Goal: Information Seeking & Learning: Learn about a topic

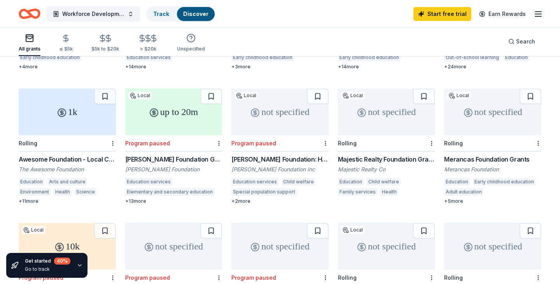
scroll to position [186, 0]
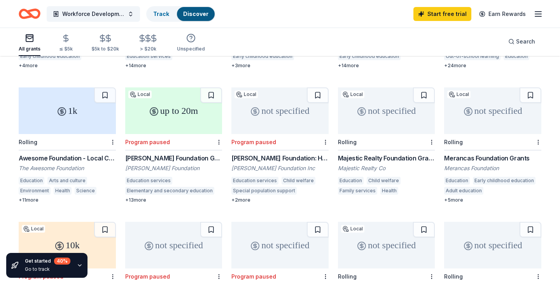
click at [397, 154] on div "Majestic Realty Foundation Grants" at bounding box center [386, 158] width 97 height 9
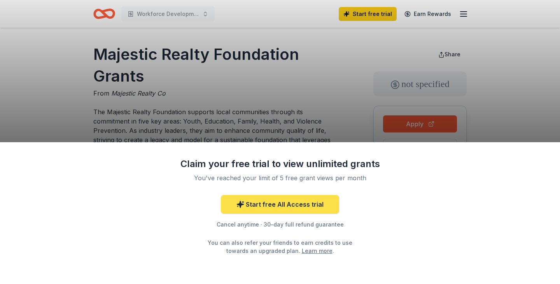
click at [290, 207] on link "Start free All Access trial" at bounding box center [280, 204] width 118 height 19
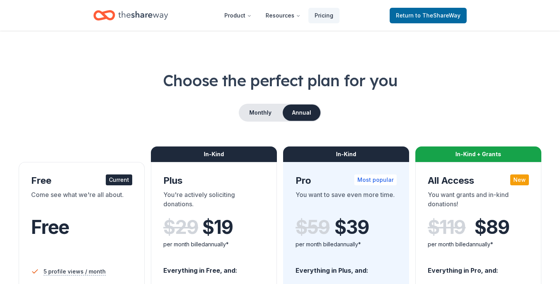
scroll to position [7, 0]
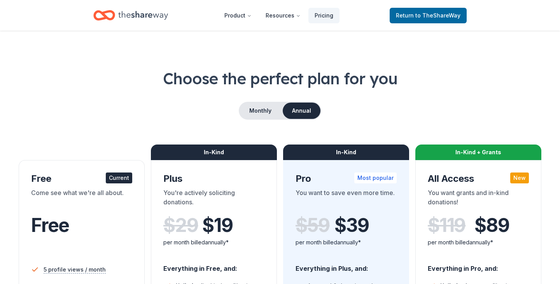
click at [272, 90] on div "Choose the perfect plan for you Monthly Annual Free Current Come see what we're…" at bounding box center [280, 274] width 523 height 412
click at [266, 114] on button "Monthly" at bounding box center [261, 111] width 42 height 16
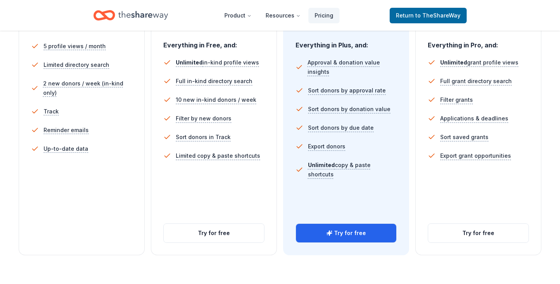
scroll to position [229, 0]
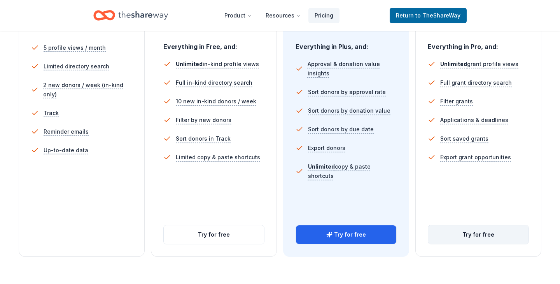
click at [479, 236] on button "Try for free" at bounding box center [478, 235] width 100 height 19
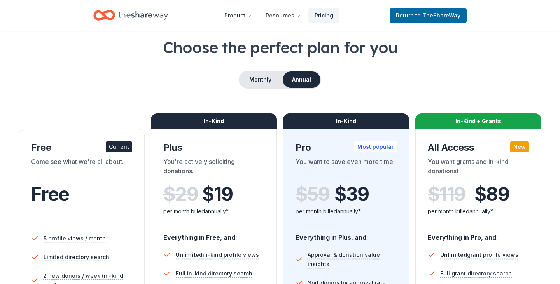
scroll to position [37, 0]
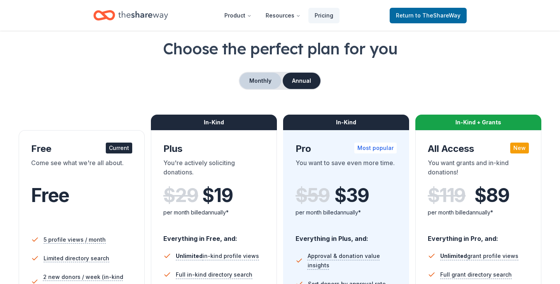
click at [260, 82] on button "Monthly" at bounding box center [261, 81] width 42 height 16
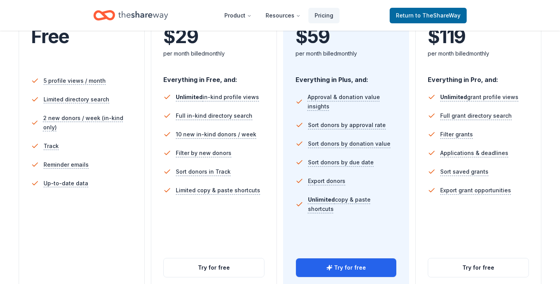
scroll to position [197, 0]
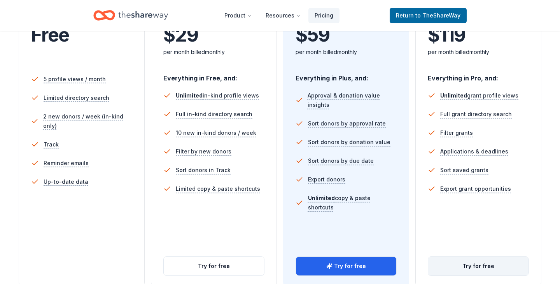
click at [482, 265] on button "Try for free" at bounding box center [478, 266] width 100 height 19
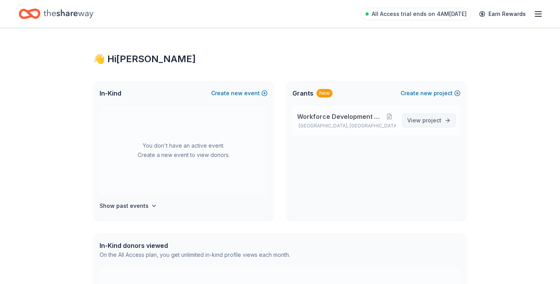
click at [433, 123] on span "project" at bounding box center [432, 120] width 19 height 7
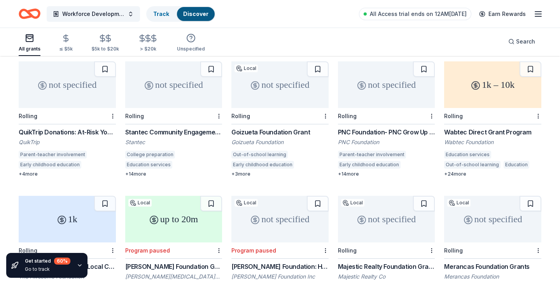
scroll to position [81, 0]
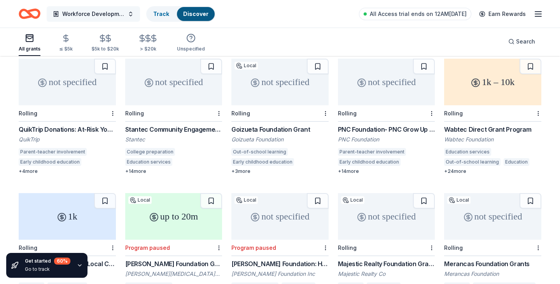
click at [132, 16] on button "Workforce Development Program" at bounding box center [93, 14] width 93 height 16
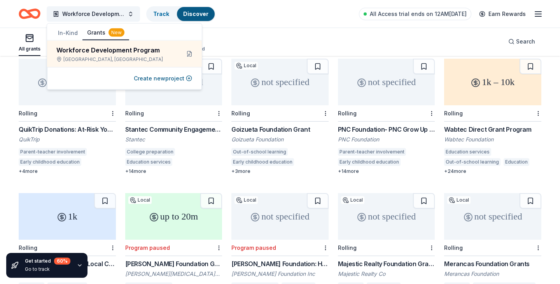
click at [305, 34] on div "All grants ≤ $5k $5k to $20k > $20k Unspecified Search" at bounding box center [280, 41] width 523 height 29
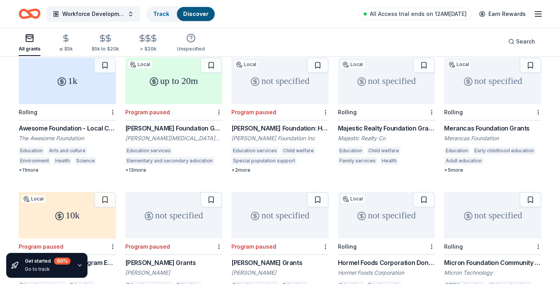
scroll to position [217, 0]
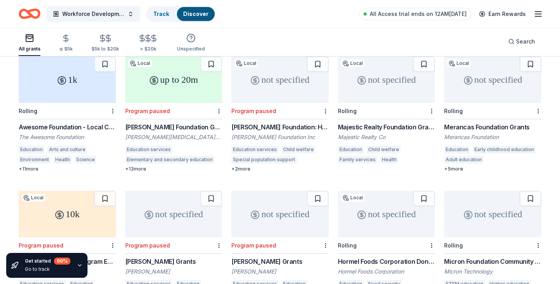
click at [393, 123] on div "Majestic Realty Foundation Grants" at bounding box center [386, 127] width 97 height 9
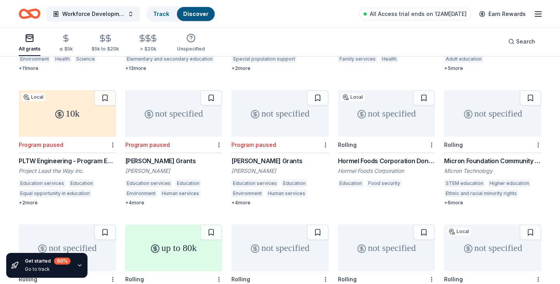
scroll to position [318, 0]
click at [382, 157] on div "Hormel Foods Corporation Donations" at bounding box center [386, 161] width 97 height 9
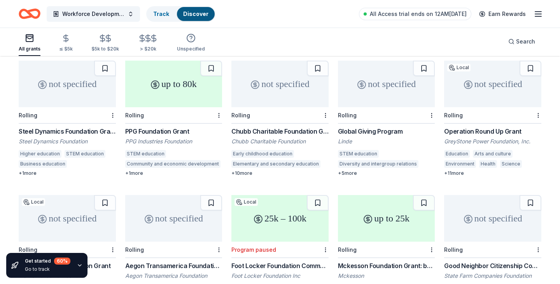
scroll to position [481, 0]
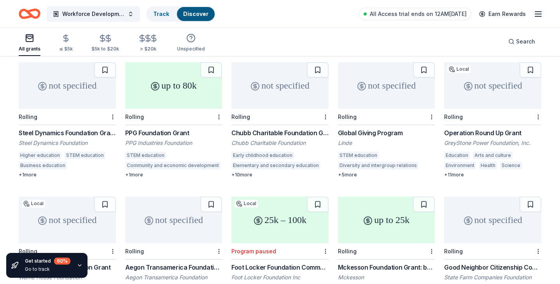
click at [60, 128] on div "Steel Dynamics Foundation Grant" at bounding box center [67, 132] width 97 height 9
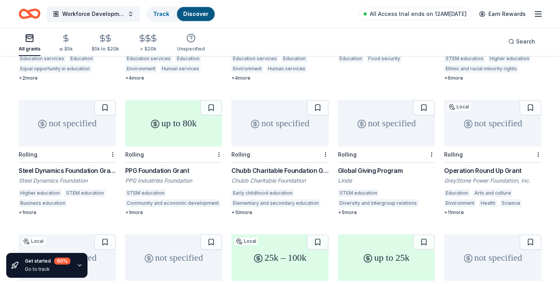
scroll to position [442, 0]
click at [161, 168] on div "PPG Foundation Grant PPG Industries Foundation STEM education Community and eco…" at bounding box center [173, 192] width 97 height 50
click at [479, 124] on div "not specified" at bounding box center [492, 124] width 97 height 47
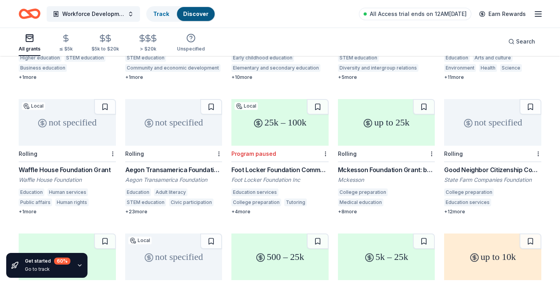
scroll to position [581, 0]
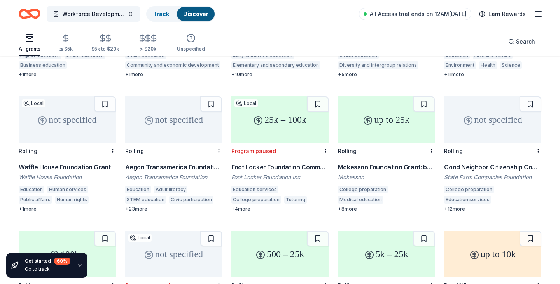
click at [75, 129] on div "not specified" at bounding box center [67, 119] width 97 height 47
click at [376, 163] on div "Mckesson Foundation Grant: below $25,000" at bounding box center [386, 167] width 97 height 9
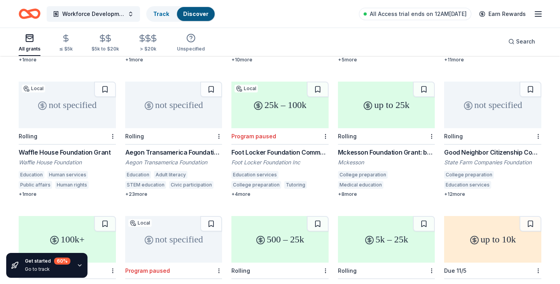
scroll to position [599, 0]
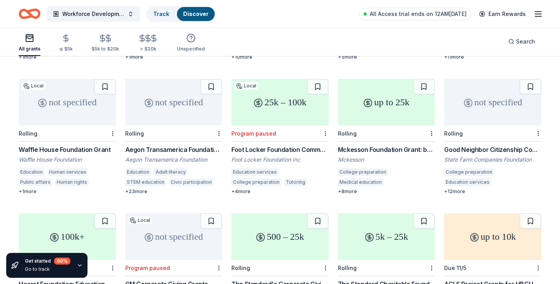
click at [500, 145] on div "Good Neighbor Citizenship Company Grants" at bounding box center [492, 149] width 97 height 9
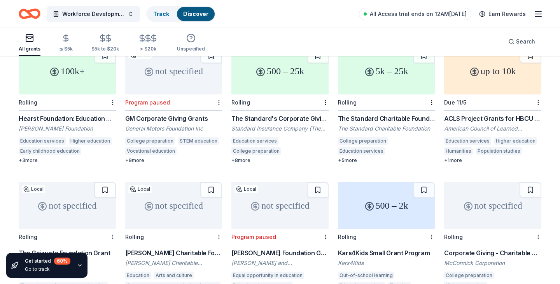
scroll to position [761, 0]
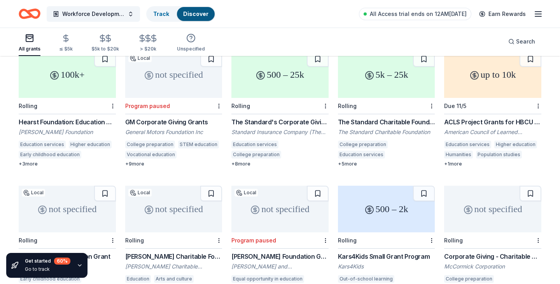
click at [66, 117] on div "Hearst Foundation: Education Grant" at bounding box center [67, 121] width 97 height 9
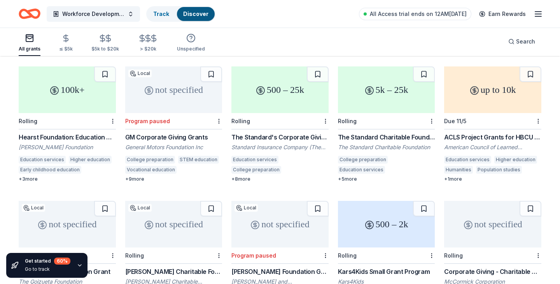
scroll to position [741, 0]
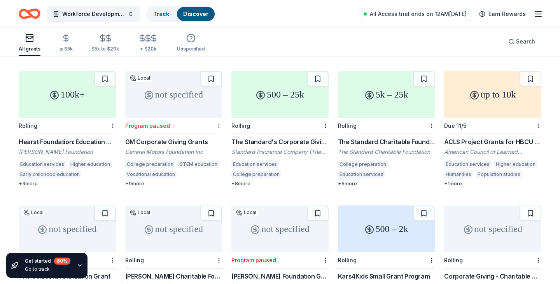
click at [281, 137] on div "The Standard's Corporate Giving Program" at bounding box center [279, 141] width 97 height 9
click at [373, 137] on div "The Standard Charitable Foundation Grant" at bounding box center [386, 141] width 97 height 9
click at [485, 137] on div "ACLS Project Grants for HBCU Faculty" at bounding box center [492, 141] width 97 height 9
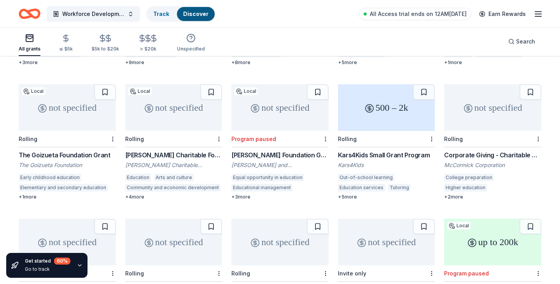
scroll to position [864, 0]
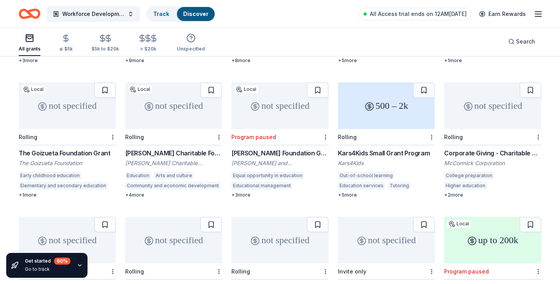
click at [166, 129] on div "Rolling" at bounding box center [173, 137] width 97 height 16
click at [384, 114] on div "500 – 2k" at bounding box center [386, 105] width 97 height 47
click at [488, 149] on div "Corporate Giving - Charitable Contributions" at bounding box center [492, 153] width 97 height 9
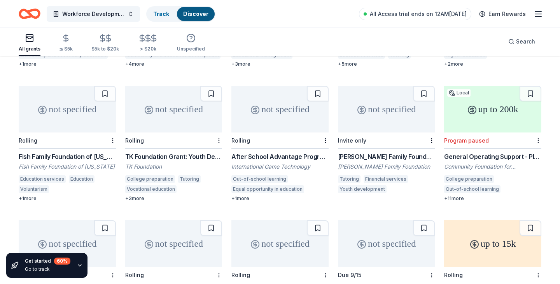
scroll to position [997, 0]
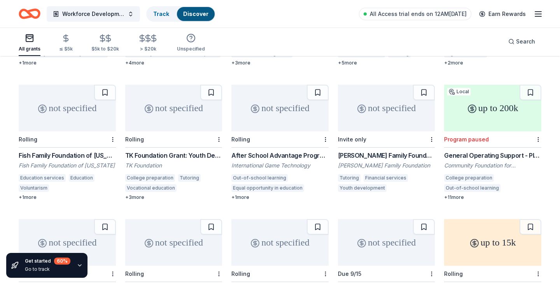
click at [69, 115] on div "not specified" at bounding box center [67, 108] width 97 height 47
click at [176, 110] on div "not specified" at bounding box center [173, 108] width 97 height 47
click at [275, 151] on div "After School Advantage Program" at bounding box center [279, 155] width 97 height 9
click at [389, 151] on div "Webb Family Foundation Grants" at bounding box center [386, 155] width 97 height 9
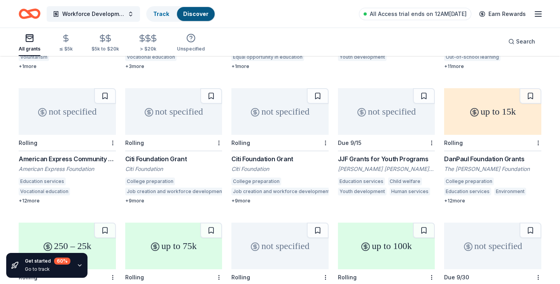
scroll to position [1129, 0]
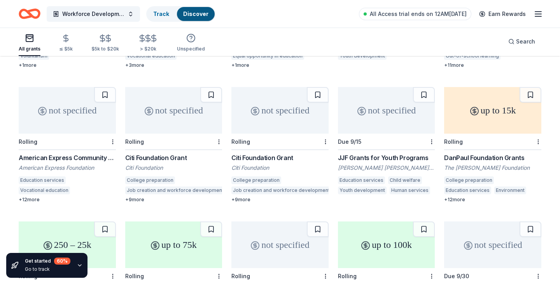
click at [73, 153] on div "American Express Community Giving" at bounding box center [67, 157] width 97 height 9
click at [162, 153] on div "Citi Foundation Grant" at bounding box center [173, 157] width 97 height 9
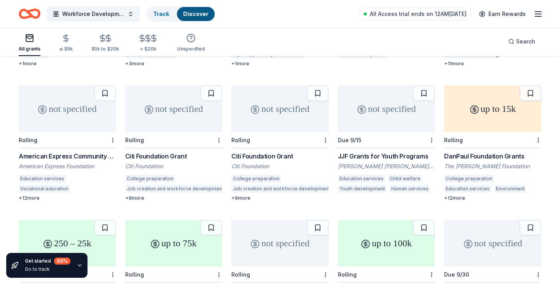
click at [244, 195] on div "+ 9 more" at bounding box center [279, 198] width 97 height 6
click at [379, 114] on div "not specified" at bounding box center [386, 109] width 97 height 47
click at [501, 109] on div "up to 15k" at bounding box center [492, 109] width 97 height 47
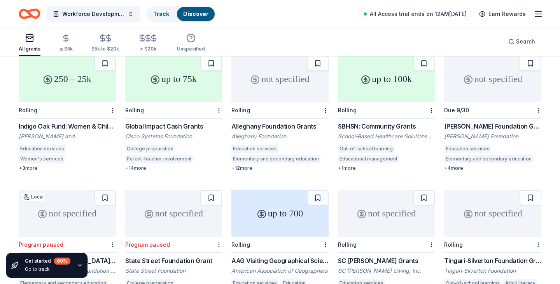
scroll to position [1281, 0]
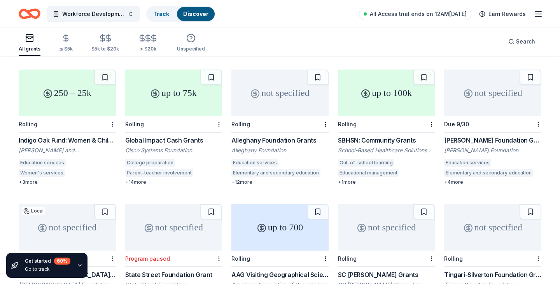
click at [274, 136] on div "Alleghany Foundation Grants" at bounding box center [279, 140] width 97 height 9
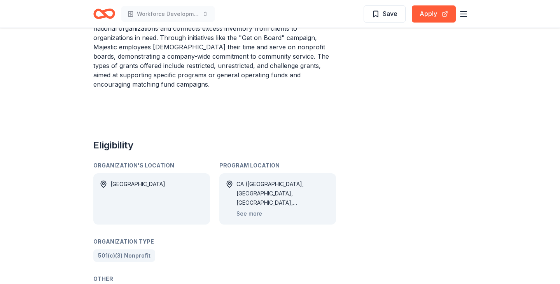
scroll to position [320, 0]
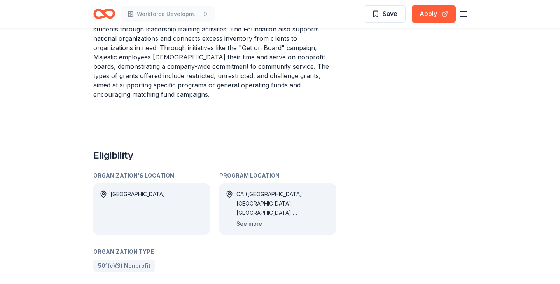
click at [249, 219] on button "See more" at bounding box center [250, 223] width 26 height 9
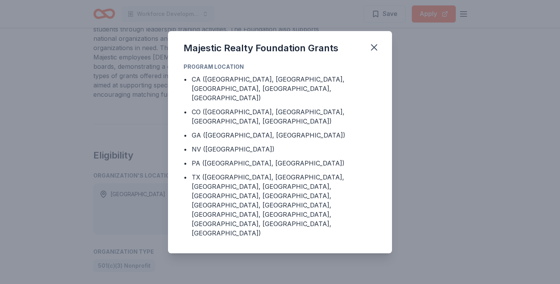
click at [465, 133] on div "Majestic Realty Foundation Grants Program Location • CA (Los Angeles County, Or…" at bounding box center [280, 142] width 560 height 284
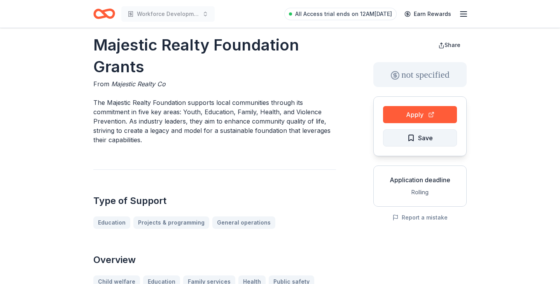
scroll to position [0, 0]
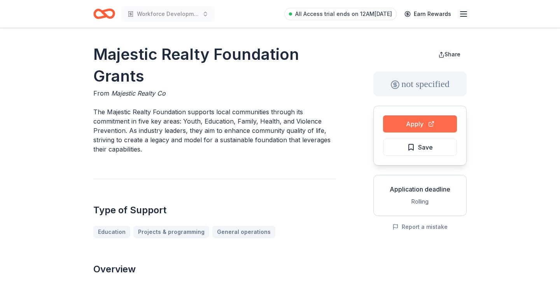
click at [429, 123] on button "Apply" at bounding box center [420, 124] width 74 height 17
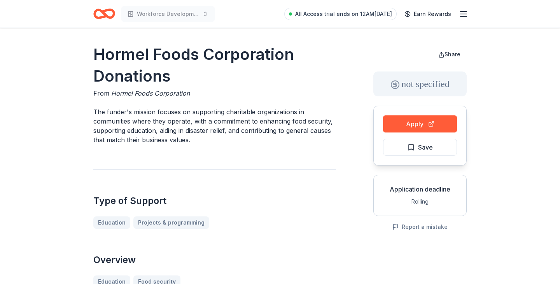
drag, startPoint x: 99, startPoint y: 46, endPoint x: 155, endPoint y: 74, distance: 62.6
click at [155, 74] on h1 "Hormel Foods Corporation Donations" at bounding box center [214, 66] width 243 height 44
drag, startPoint x: 174, startPoint y: 80, endPoint x: 95, endPoint y: 69, distance: 79.0
click at [95, 67] on h1 "Hormel Foods Corporation Donations" at bounding box center [214, 66] width 243 height 44
click at [112, 93] on span "Hormel Foods Corporation" at bounding box center [150, 93] width 79 height 8
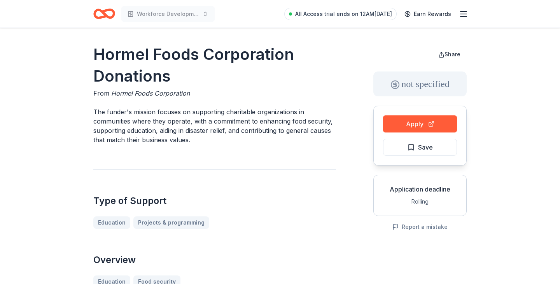
drag, startPoint x: 92, startPoint y: 51, endPoint x: 143, endPoint y: 66, distance: 52.8
drag, startPoint x: 165, startPoint y: 81, endPoint x: 131, endPoint y: 75, distance: 34.7
click at [131, 75] on h1 "Hormel Foods Corporation Donations" at bounding box center [214, 66] width 243 height 44
click at [409, 124] on button "Apply" at bounding box center [420, 124] width 74 height 17
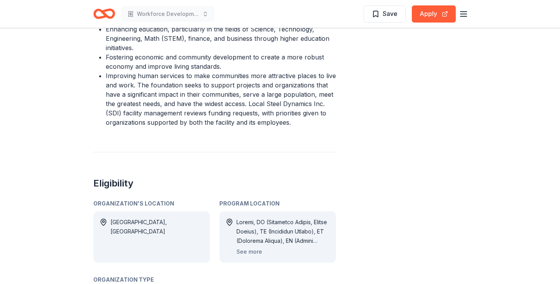
scroll to position [395, 0]
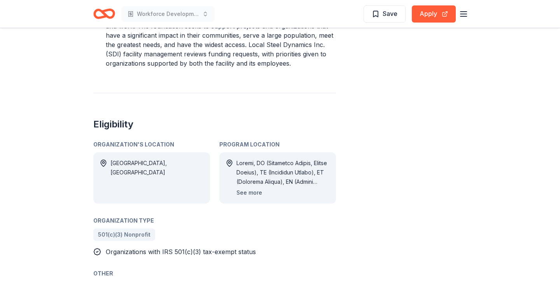
click at [247, 191] on button "See more" at bounding box center [250, 192] width 26 height 9
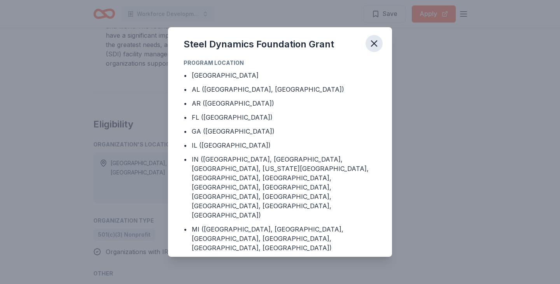
click at [373, 40] on icon "button" at bounding box center [374, 43] width 11 height 11
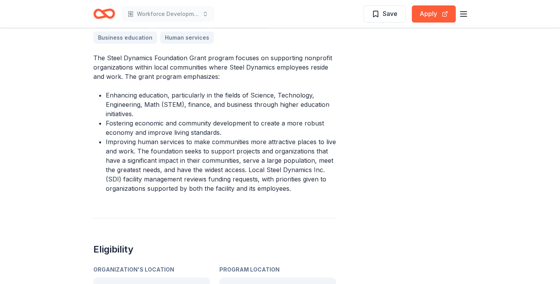
scroll to position [272, 0]
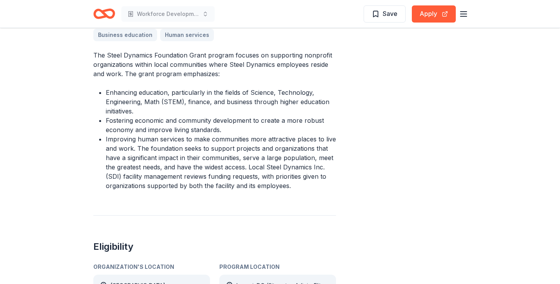
drag, startPoint x: 104, startPoint y: 90, endPoint x: 139, endPoint y: 107, distance: 38.6
click at [139, 107] on ul "Enhancing education, particularly in the fields of Science, Technology, Enginee…" at bounding box center [214, 139] width 243 height 103
drag, startPoint x: 139, startPoint y: 114, endPoint x: 109, endPoint y: 97, distance: 34.5
click at [108, 96] on li "Enhancing education, particularly in the fields of Science, Technology, Enginee…" at bounding box center [221, 102] width 230 height 28
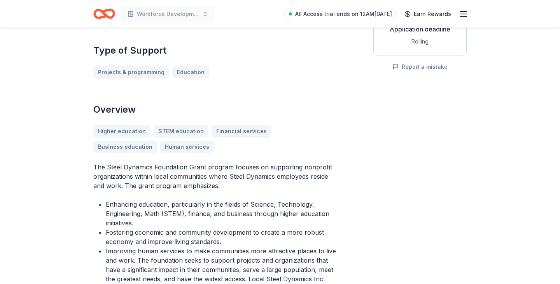
scroll to position [0, 0]
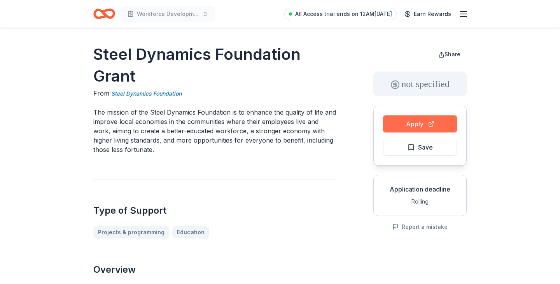
click at [423, 124] on button "Apply" at bounding box center [420, 124] width 74 height 17
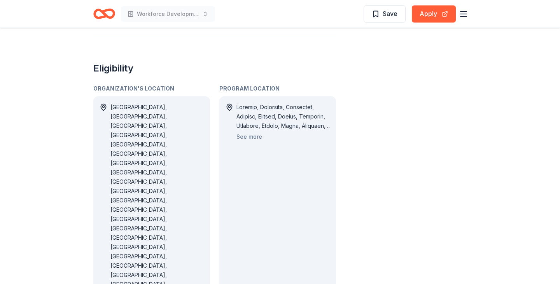
scroll to position [422, 0]
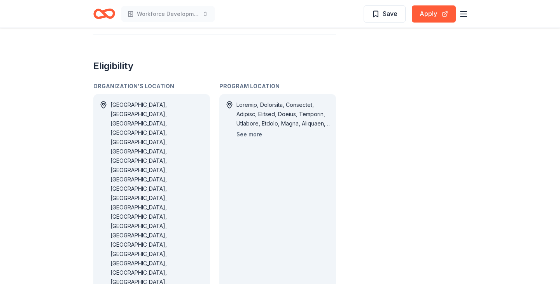
click at [249, 130] on button "See more" at bounding box center [250, 134] width 26 height 9
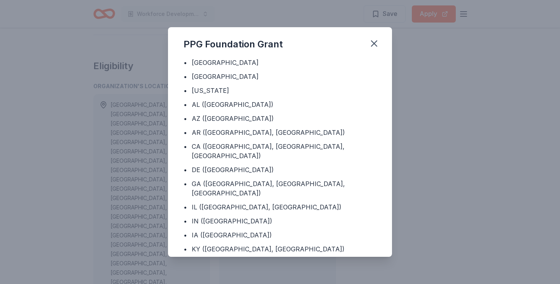
scroll to position [732, 0]
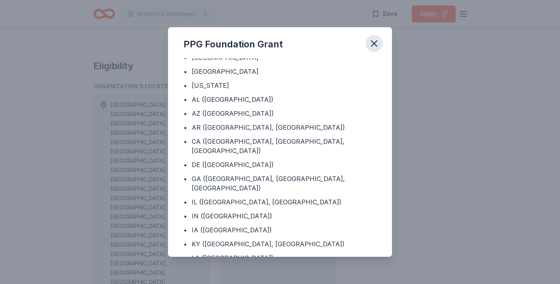
click at [376, 42] on icon "button" at bounding box center [374, 43] width 11 height 11
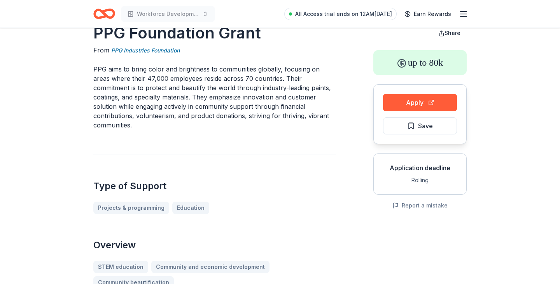
scroll to position [18, 0]
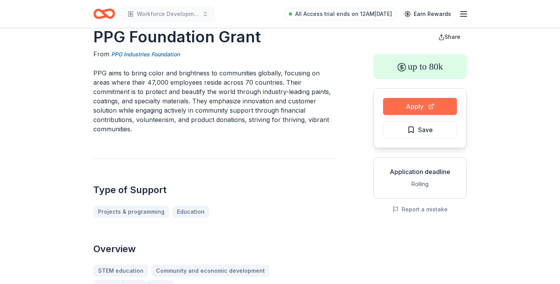
click at [426, 109] on button "Apply" at bounding box center [420, 106] width 74 height 17
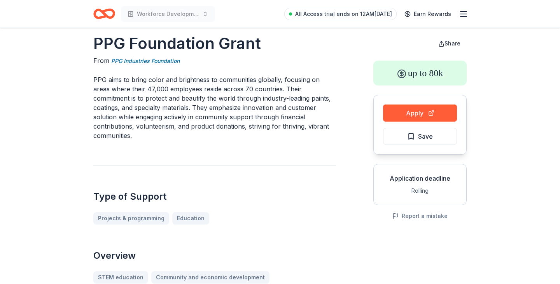
scroll to position [7, 0]
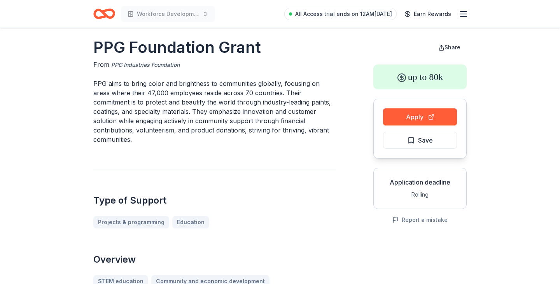
click at [152, 65] on link "PPG Industries Foundation" at bounding box center [145, 64] width 68 height 9
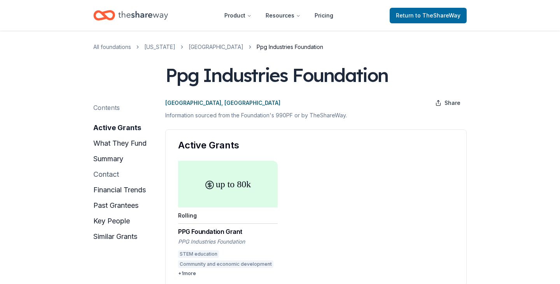
click at [110, 175] on button "contact" at bounding box center [106, 174] width 26 height 12
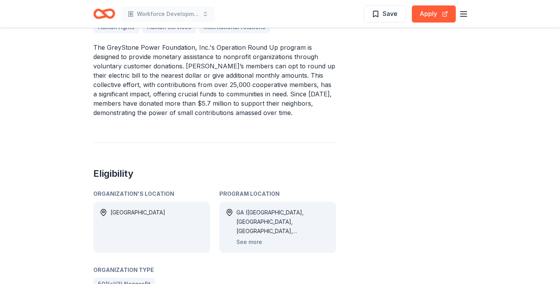
scroll to position [317, 0]
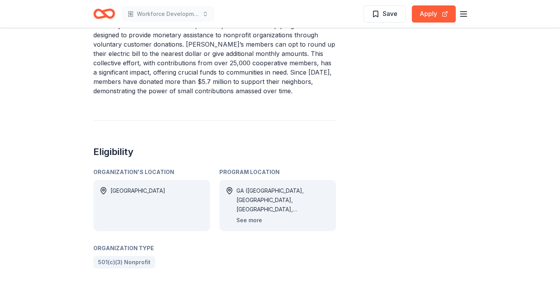
click at [247, 218] on button "See more" at bounding box center [250, 220] width 26 height 9
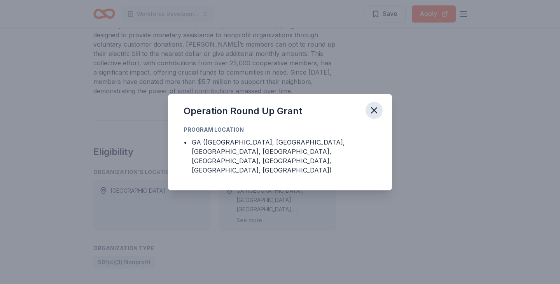
click at [369, 115] on icon "button" at bounding box center [374, 110] width 11 height 11
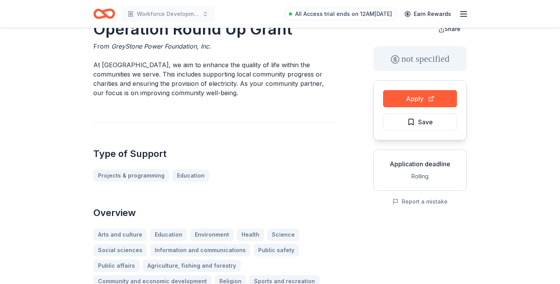
scroll to position [0, 0]
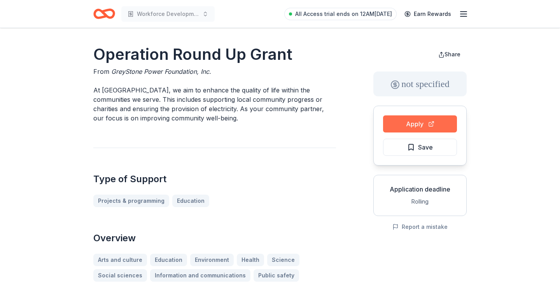
click at [424, 123] on button "Apply" at bounding box center [420, 124] width 74 height 17
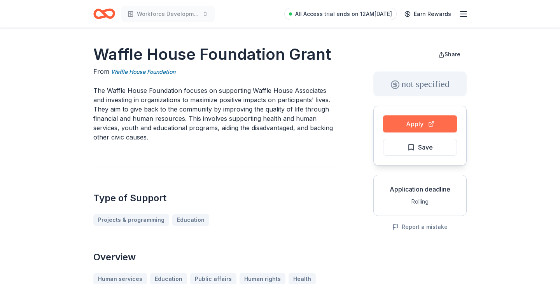
click at [419, 124] on button "Apply" at bounding box center [420, 124] width 74 height 17
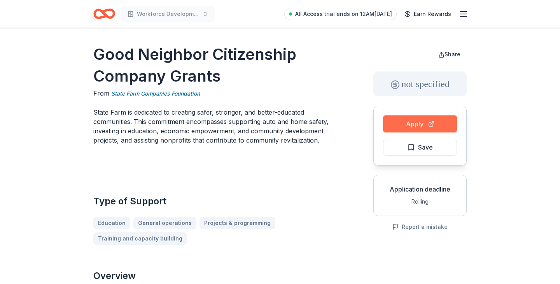
click at [419, 124] on button "Apply" at bounding box center [420, 124] width 74 height 17
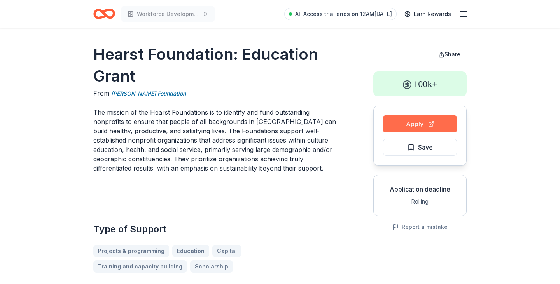
click at [423, 125] on button "Apply" at bounding box center [420, 124] width 74 height 17
click at [417, 124] on button "Apply" at bounding box center [420, 124] width 74 height 17
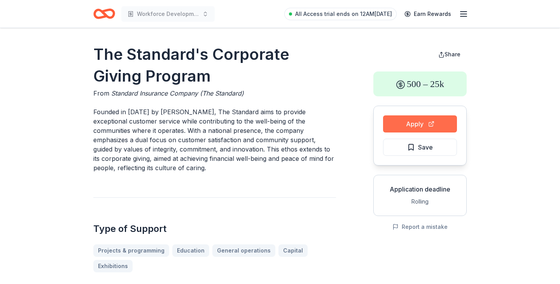
click at [423, 125] on button "Apply" at bounding box center [420, 124] width 74 height 17
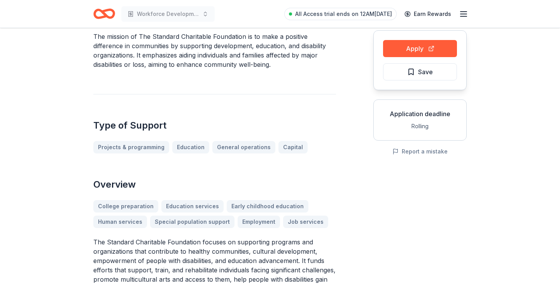
scroll to position [23, 0]
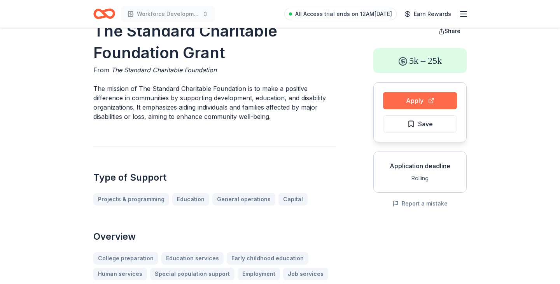
click at [411, 104] on button "Apply" at bounding box center [420, 100] width 74 height 17
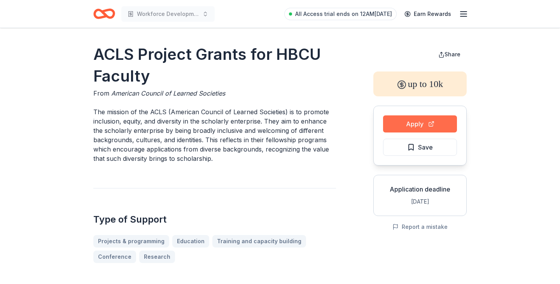
click at [417, 124] on button "Apply" at bounding box center [420, 124] width 74 height 17
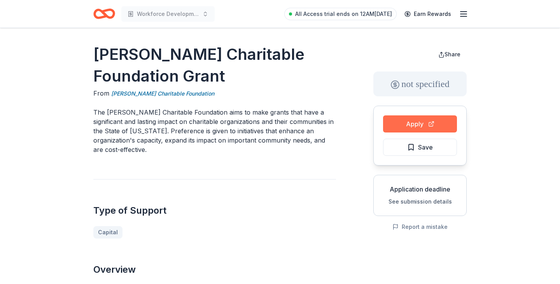
click at [421, 124] on button "Apply" at bounding box center [420, 124] width 74 height 17
click at [411, 202] on button "See submission details" at bounding box center [420, 201] width 63 height 9
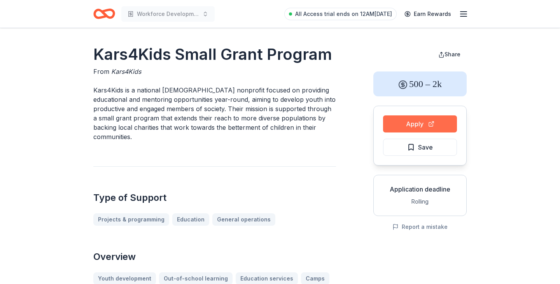
click at [435, 123] on button "Apply" at bounding box center [420, 124] width 74 height 17
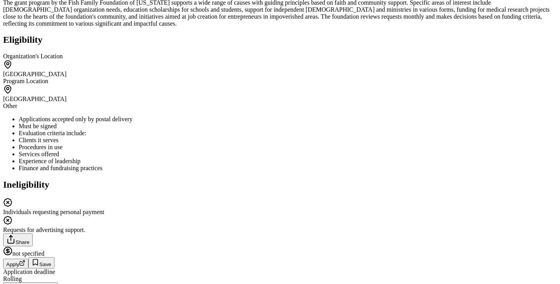
scroll to position [386, 0]
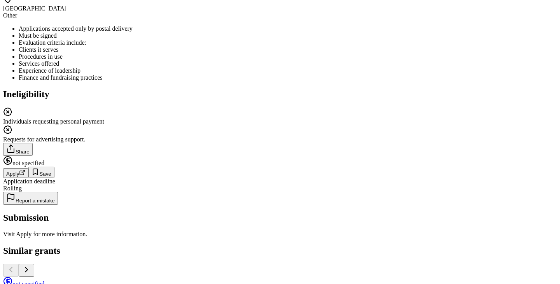
click at [277, 12] on div "[GEOGRAPHIC_DATA]" at bounding box center [280, 3] width 554 height 18
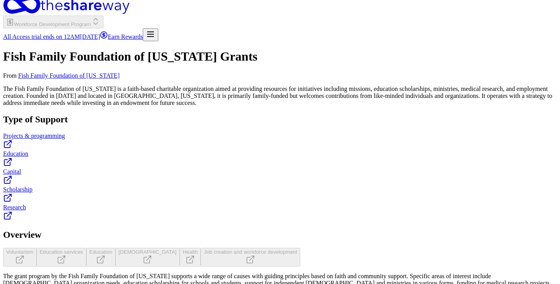
scroll to position [0, 0]
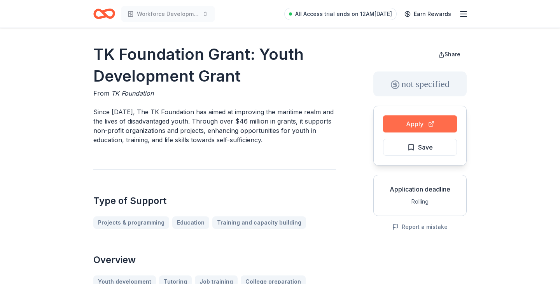
click at [419, 123] on button "Apply" at bounding box center [420, 124] width 74 height 17
click at [140, 92] on span "TK Foundation" at bounding box center [132, 93] width 42 height 8
click at [421, 123] on button "Apply" at bounding box center [420, 124] width 74 height 17
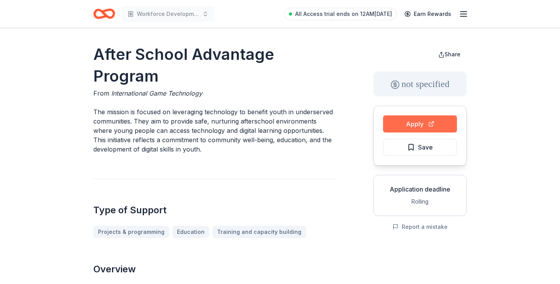
click at [421, 123] on button "Apply" at bounding box center [420, 124] width 74 height 17
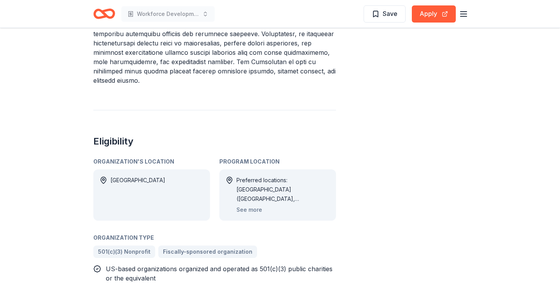
scroll to position [348, 0]
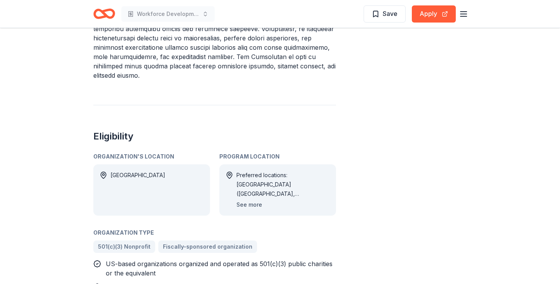
click at [251, 200] on button "See more" at bounding box center [250, 204] width 26 height 9
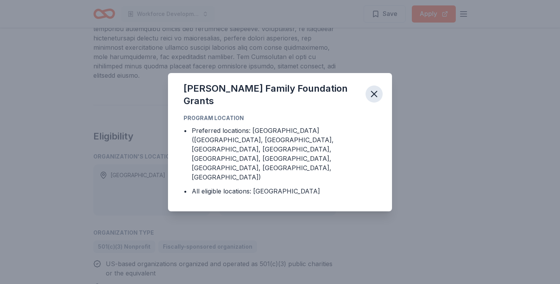
click at [369, 100] on icon "button" at bounding box center [374, 94] width 11 height 11
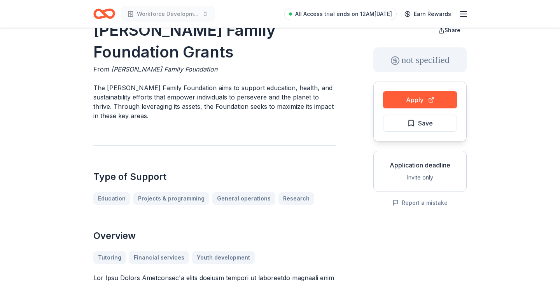
scroll to position [0, 0]
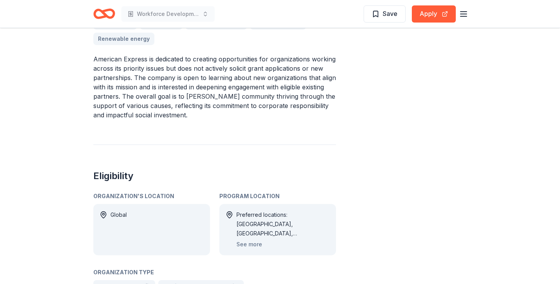
scroll to position [322, 0]
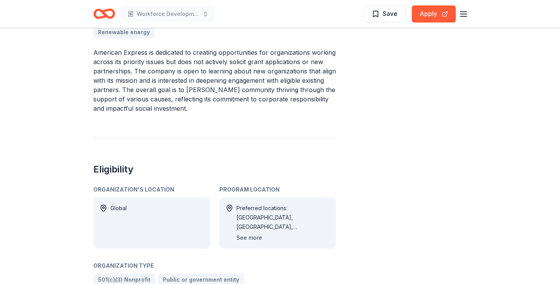
click at [253, 238] on button "See more" at bounding box center [250, 237] width 26 height 9
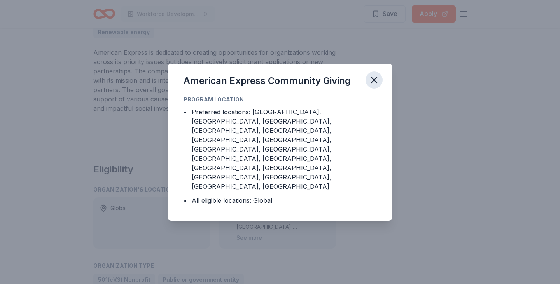
click at [375, 86] on icon "button" at bounding box center [374, 80] width 11 height 11
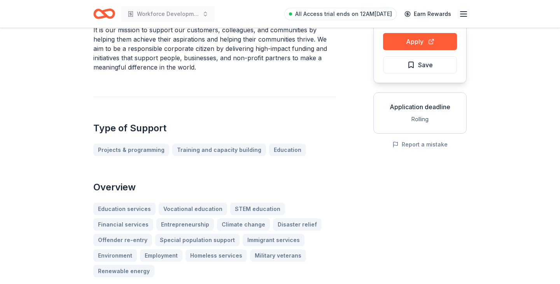
scroll to position [0, 0]
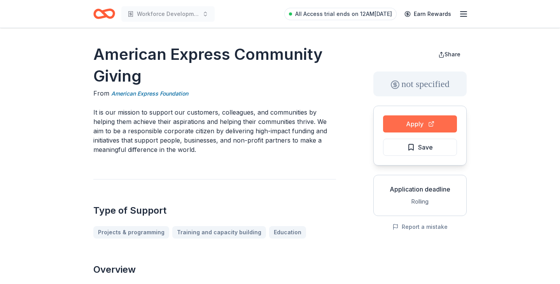
click at [417, 124] on button "Apply" at bounding box center [420, 124] width 74 height 17
click at [423, 122] on button "Apply" at bounding box center [420, 124] width 74 height 17
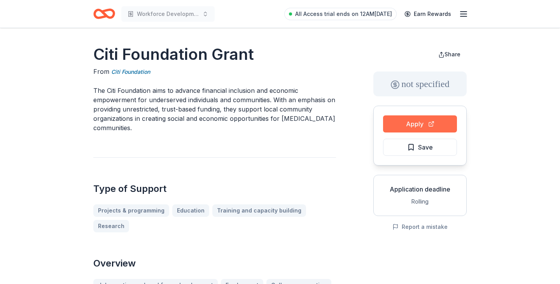
click at [413, 127] on button "Apply" at bounding box center [420, 124] width 74 height 17
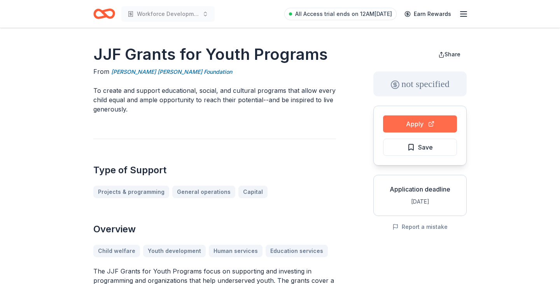
click at [421, 124] on button "Apply" at bounding box center [420, 124] width 74 height 17
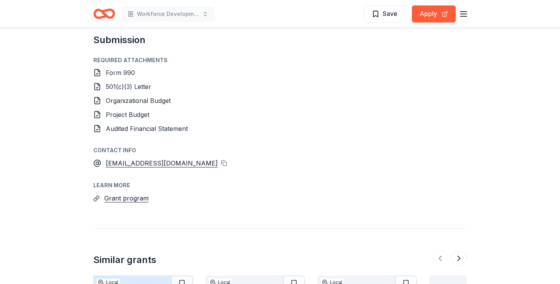
scroll to position [490, 0]
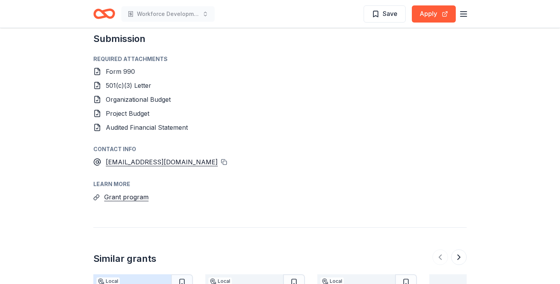
click at [221, 162] on button at bounding box center [224, 162] width 6 height 6
click at [136, 198] on button "Grant program" at bounding box center [126, 197] width 44 height 10
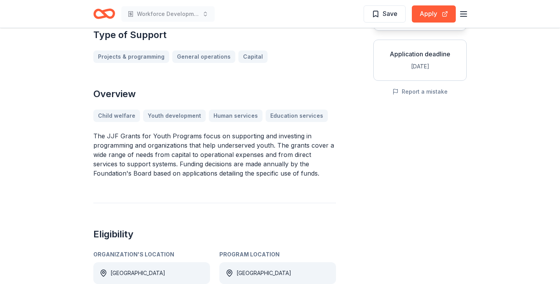
scroll to position [0, 0]
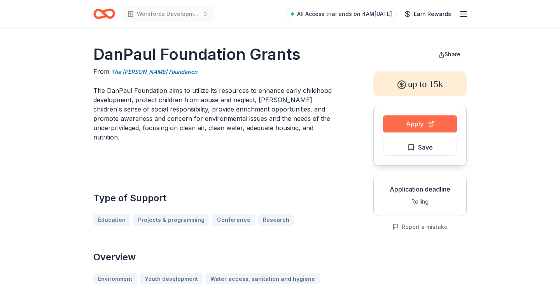
click at [423, 126] on button "Apply" at bounding box center [420, 124] width 74 height 17
